Goal: Task Accomplishment & Management: Use online tool/utility

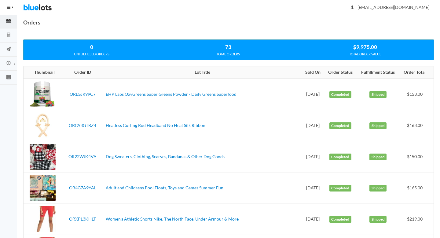
scroll to position [48, 0]
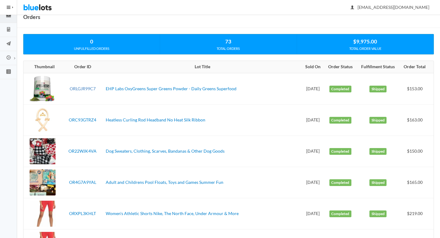
click at [88, 87] on link "ORLGJR99C7" at bounding box center [83, 88] width 26 height 5
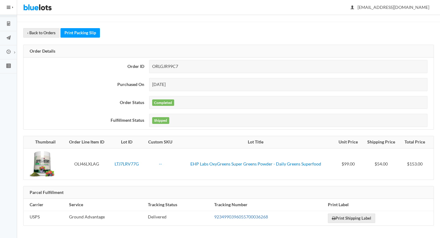
scroll to position [54, 0]
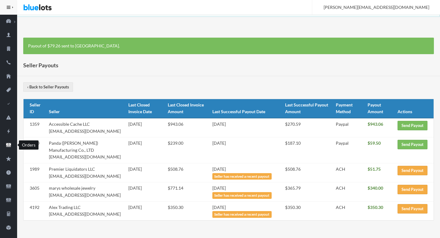
click at [6, 147] on icon "cash" at bounding box center [8, 145] width 17 height 6
click at [102, 132] on td "Accessible Cache LLC accessiblecachellc@gmail.com" at bounding box center [85, 127] width 79 height 19
drag, startPoint x: 102, startPoint y: 132, endPoint x: 59, endPoint y: 131, distance: 43.1
click at [59, 131] on td "Accessible Cache LLC accessiblecachellc@gmail.com" at bounding box center [85, 127] width 79 height 19
copy td "[EMAIL_ADDRESS][DOMAIN_NAME]"
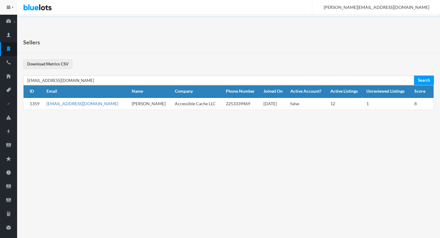
click at [75, 102] on link "[EMAIL_ADDRESS][DOMAIN_NAME]" at bounding box center [82, 103] width 72 height 5
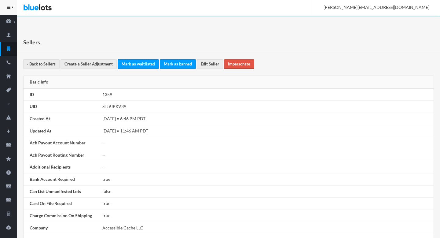
click at [238, 67] on link "Impersonate" at bounding box center [239, 63] width 30 height 9
